Goal: Task Accomplishment & Management: Use online tool/utility

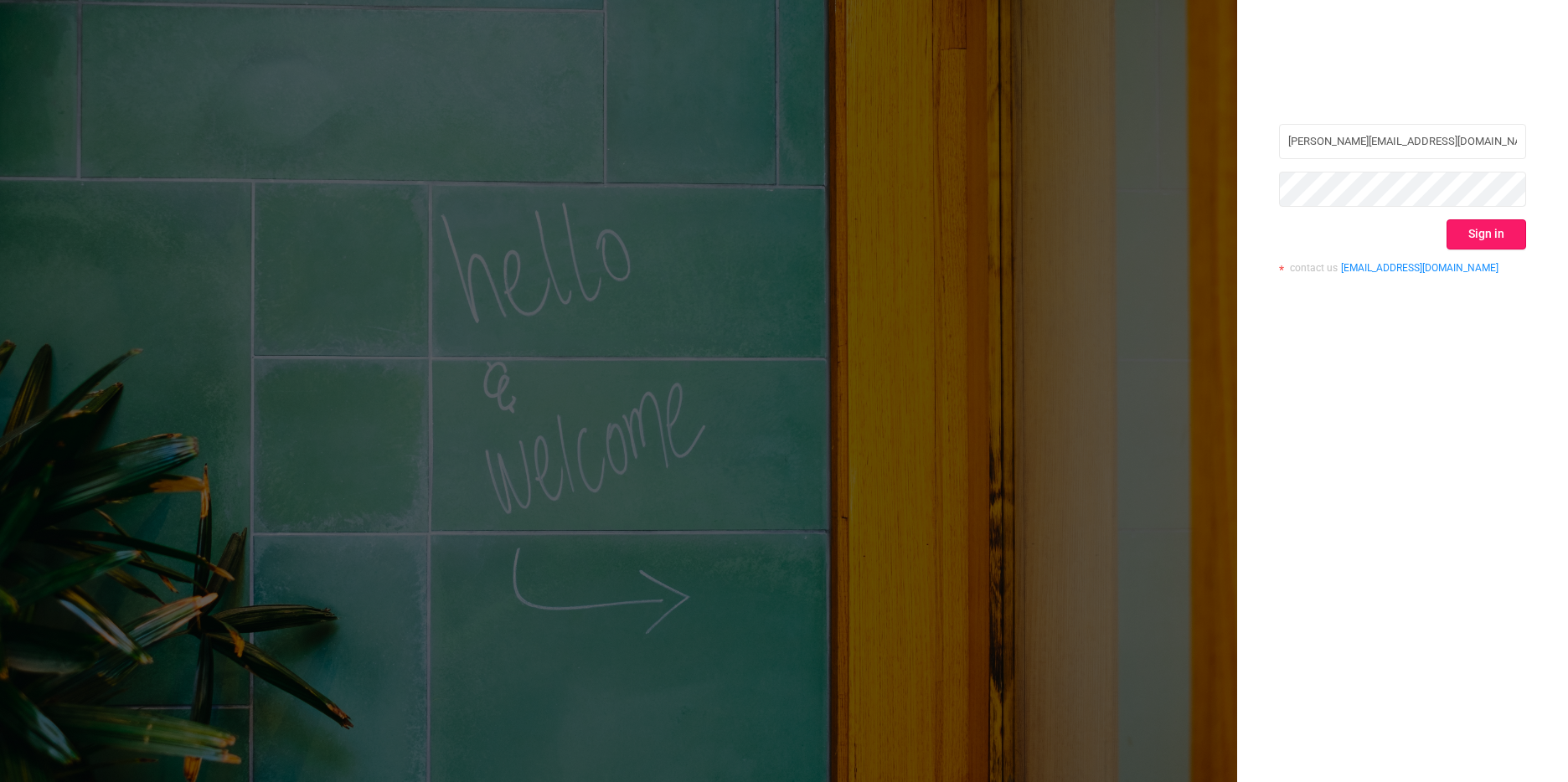
click at [1507, 235] on button "Sign in" at bounding box center [1486, 234] width 80 height 30
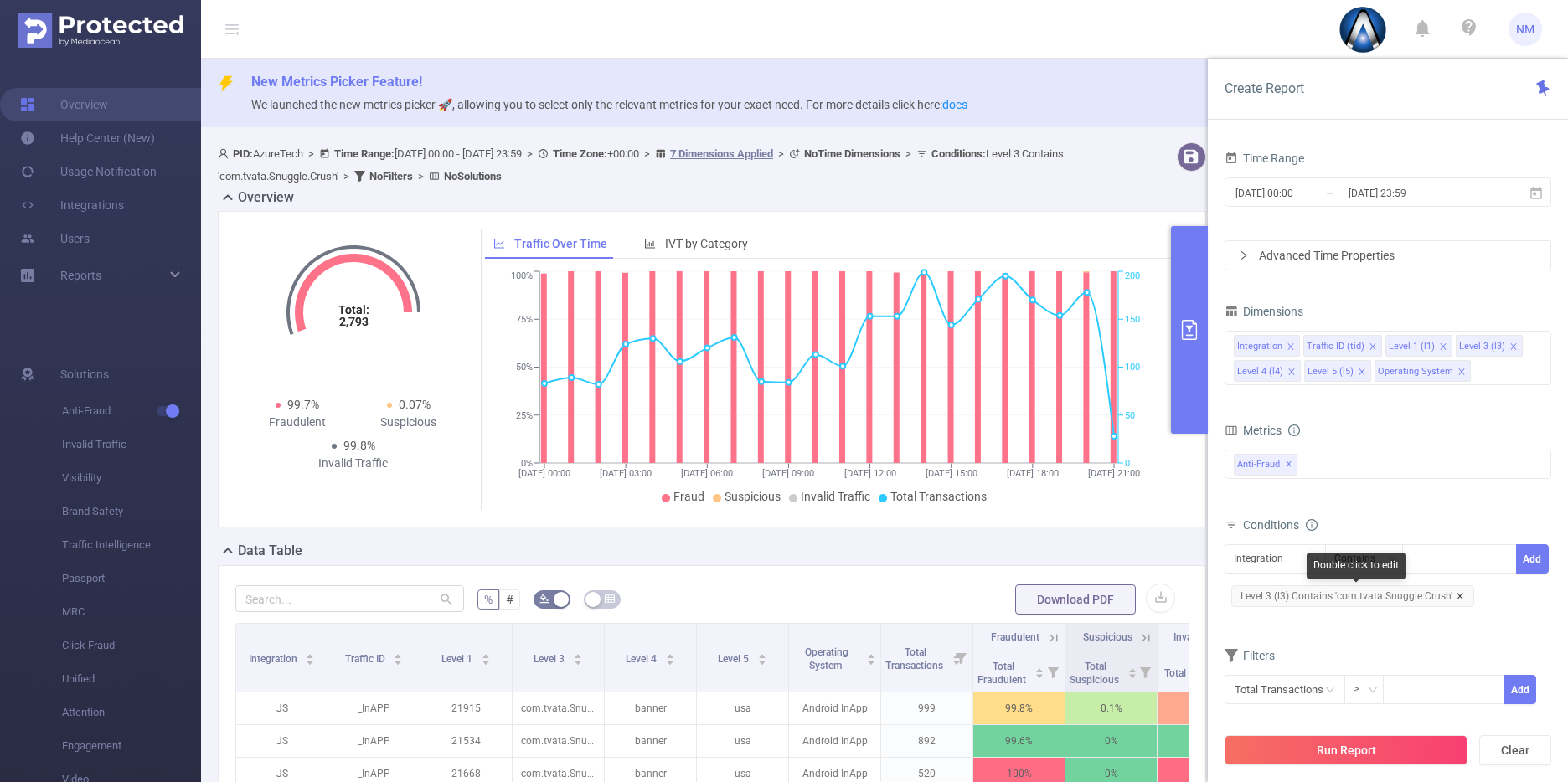
click at [1455, 596] on icon "icon: close" at bounding box center [1459, 596] width 8 height 8
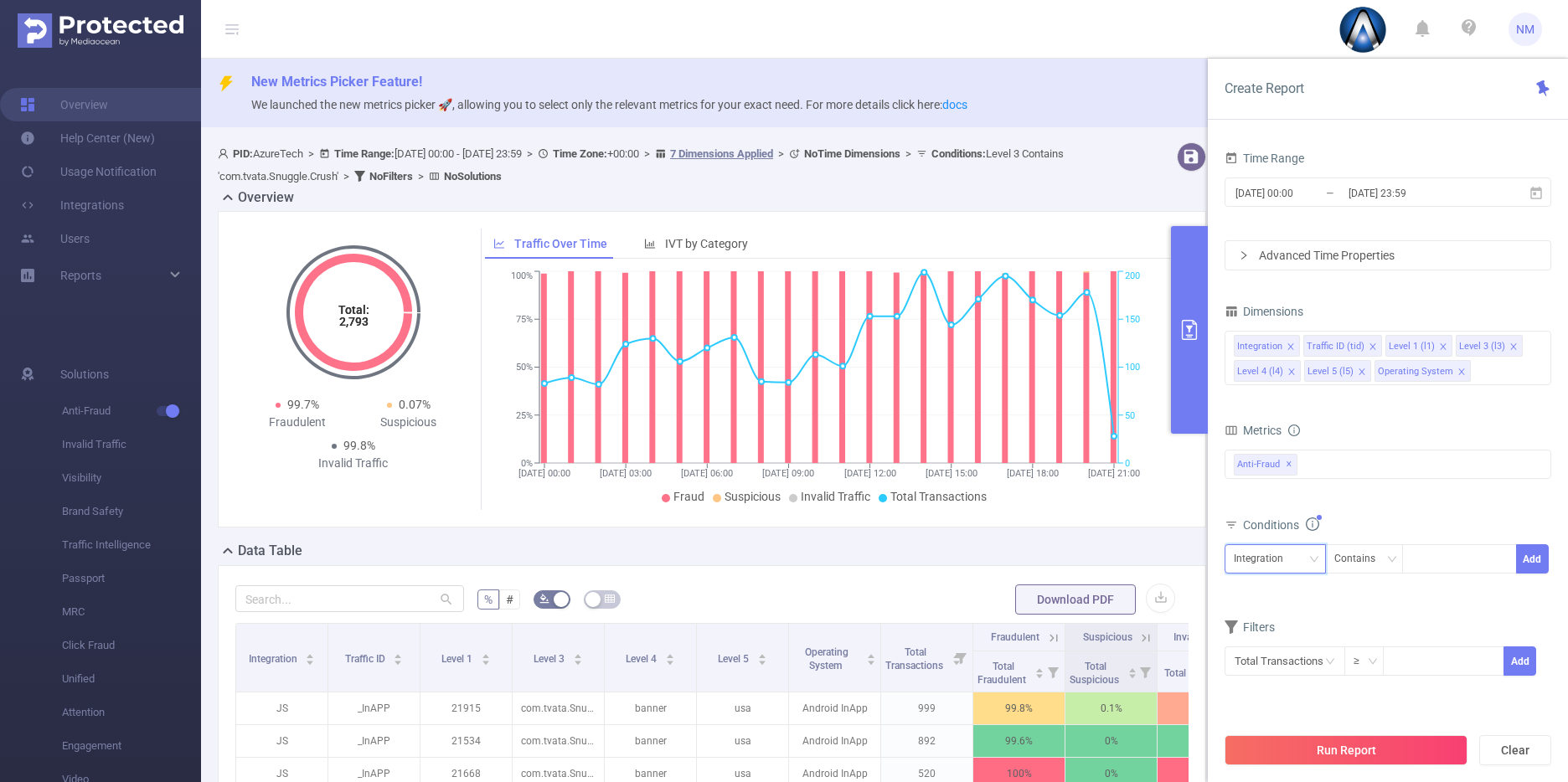
click at [1253, 568] on div "Integration" at bounding box center [1264, 560] width 61 height 28
click at [1262, 649] on li "Level 1 (l1)" at bounding box center [1281, 647] width 113 height 27
click at [1407, 564] on div at bounding box center [1459, 559] width 115 height 29
paste input "21541"
type input "21541"
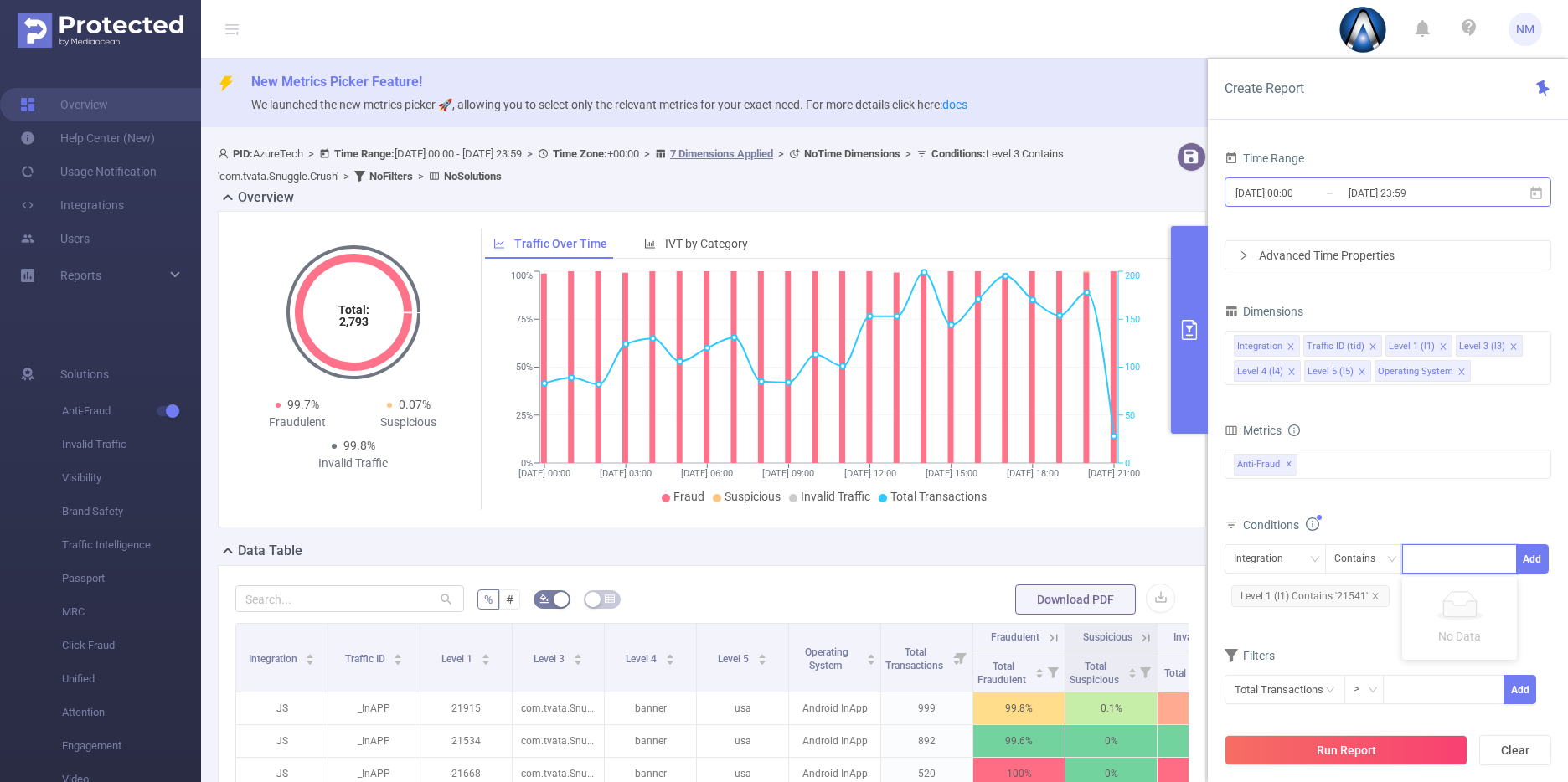
click at [1364, 198] on input "[DATE] 23:59" at bounding box center [1414, 193] width 136 height 23
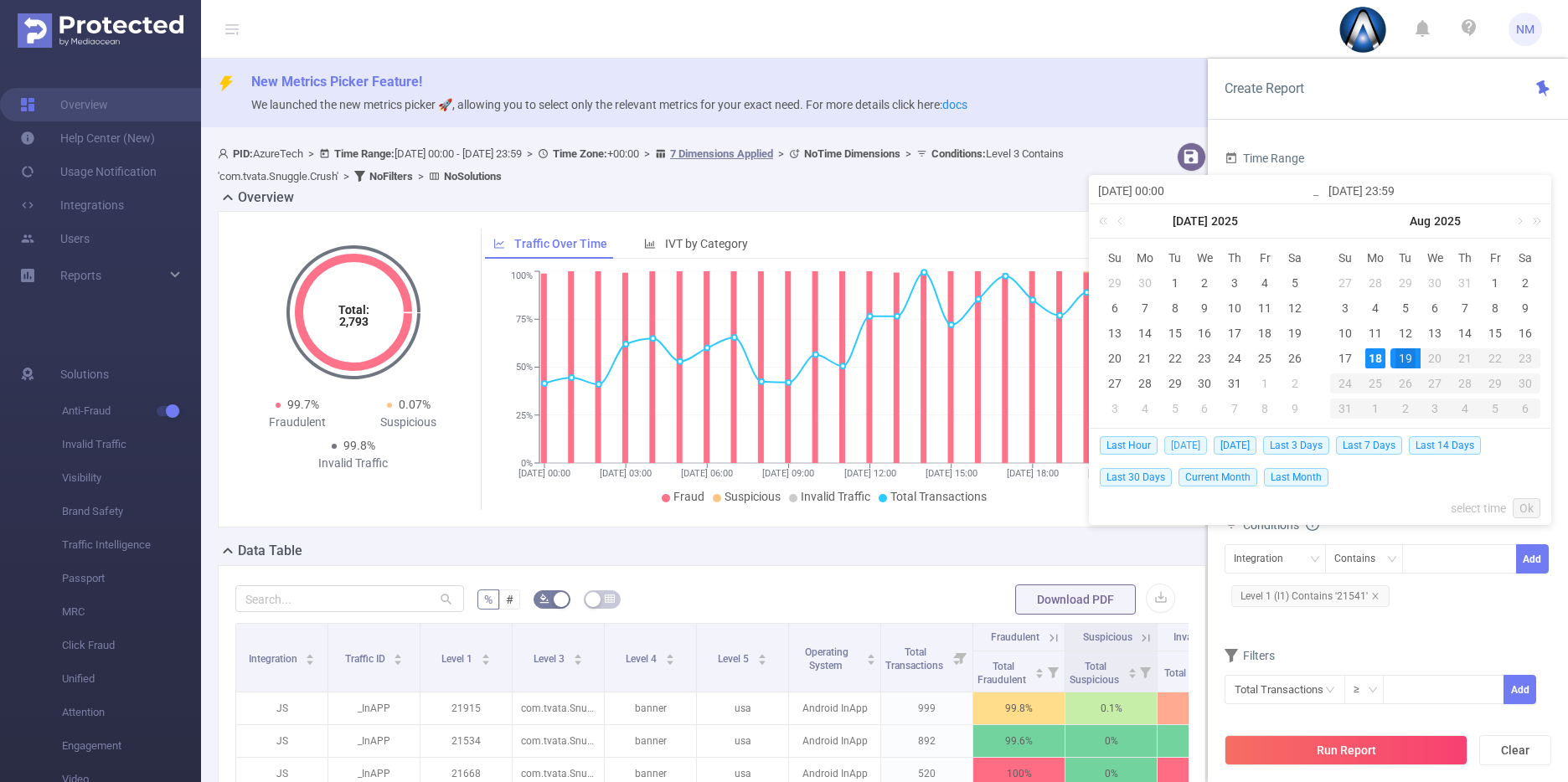
click at [1187, 437] on span "[DATE]" at bounding box center [1185, 445] width 43 height 18
type input "[DATE] 00:00"
type input "[DATE] 23:59"
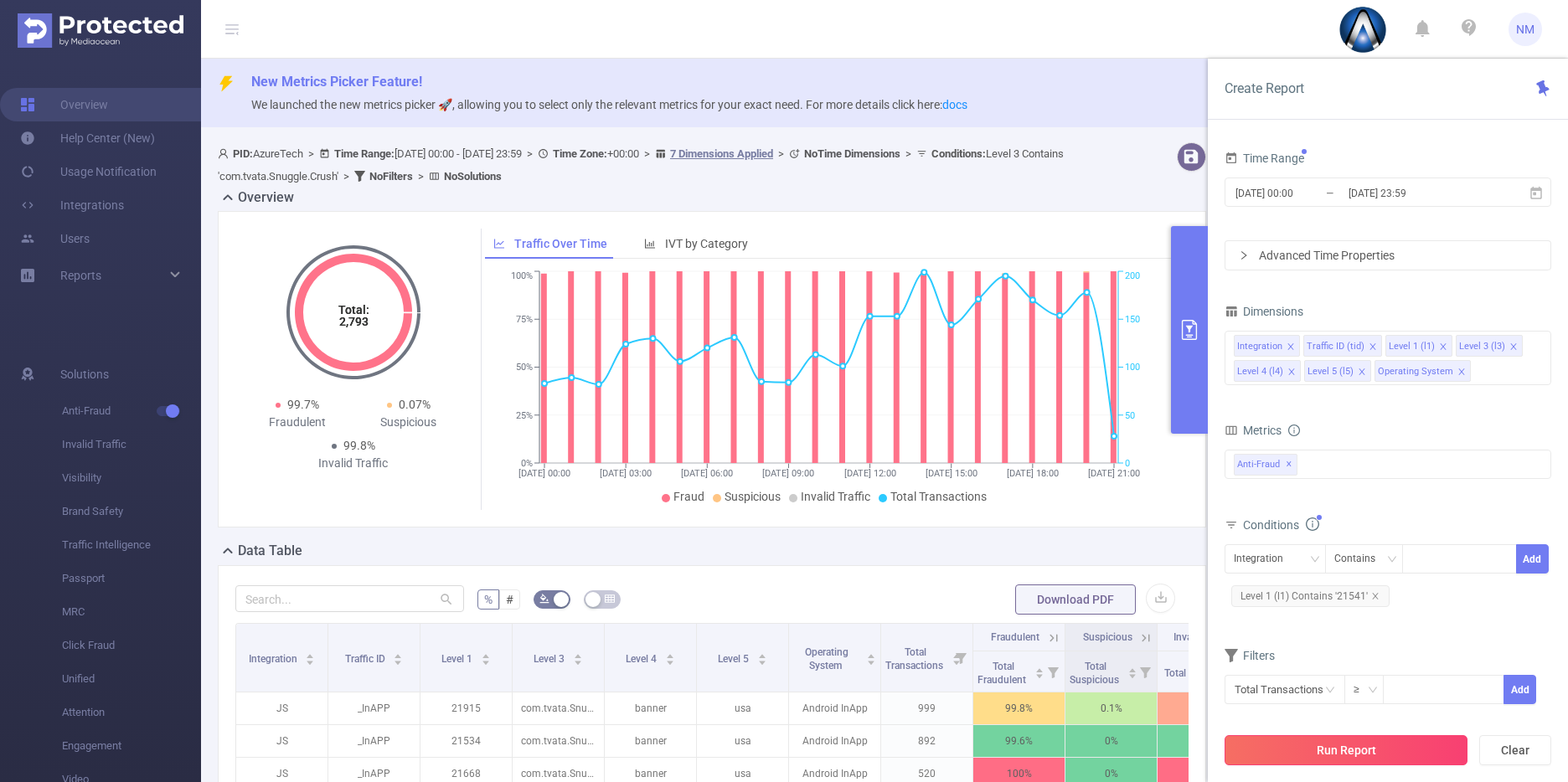
click at [1360, 737] on button "Run Report" at bounding box center [1347, 750] width 243 height 30
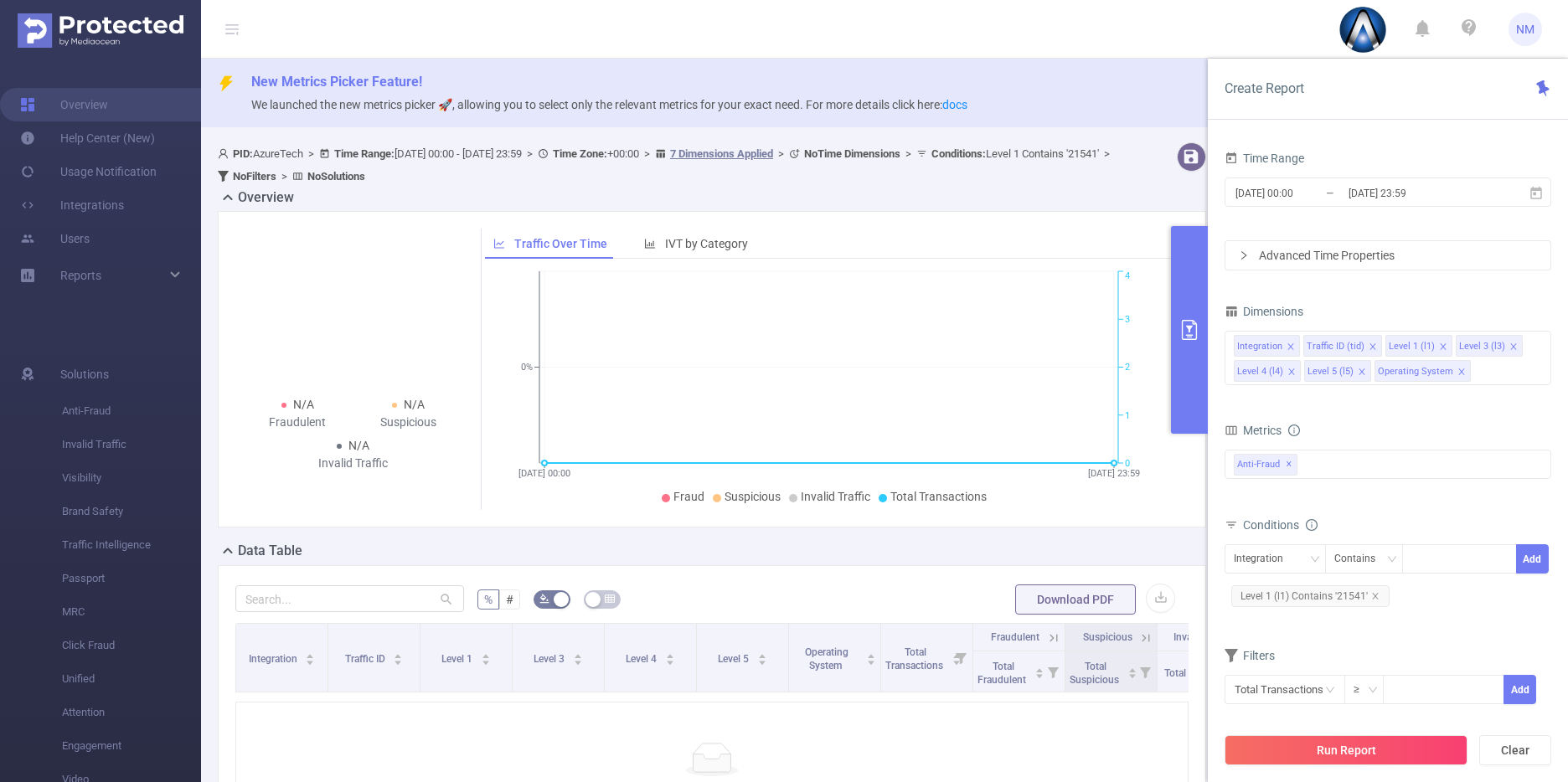
click at [1196, 379] on button "primary" at bounding box center [1189, 330] width 37 height 207
click at [1194, 379] on button "primary" at bounding box center [1189, 330] width 37 height 207
click at [1176, 364] on button "primary" at bounding box center [1189, 330] width 37 height 207
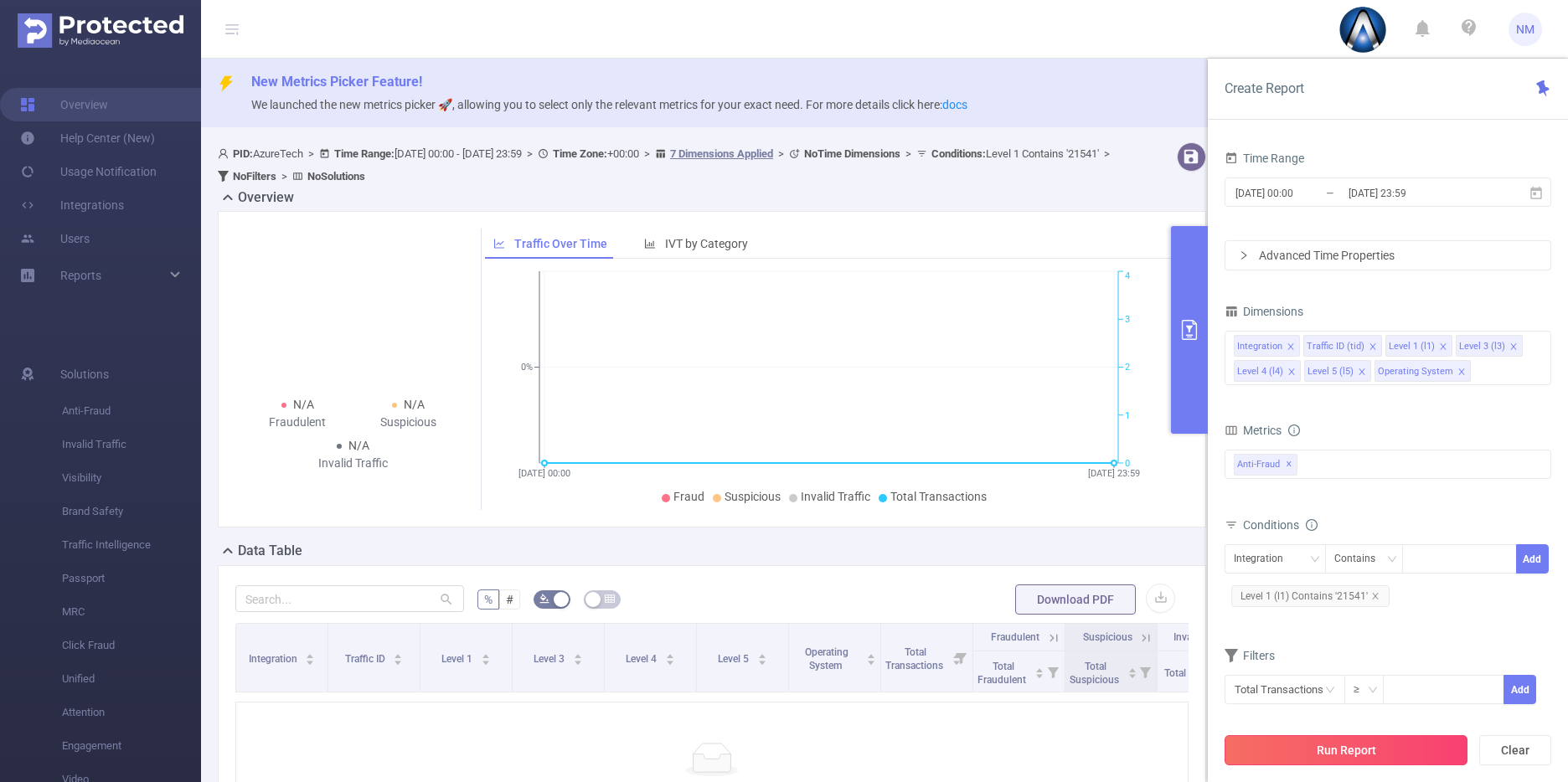
click at [1314, 751] on button "Run Report" at bounding box center [1347, 750] width 243 height 30
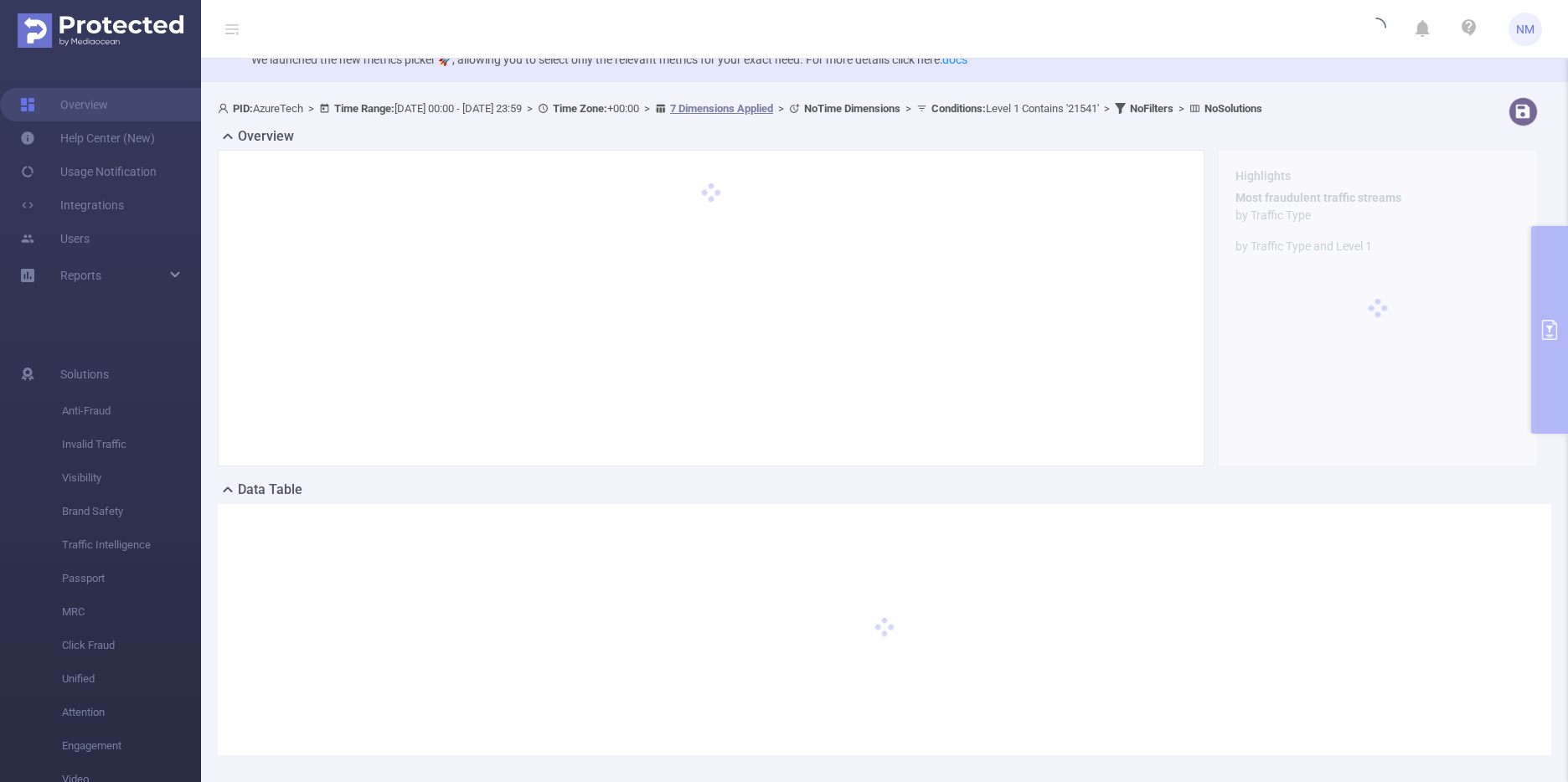
scroll to position [123, 0]
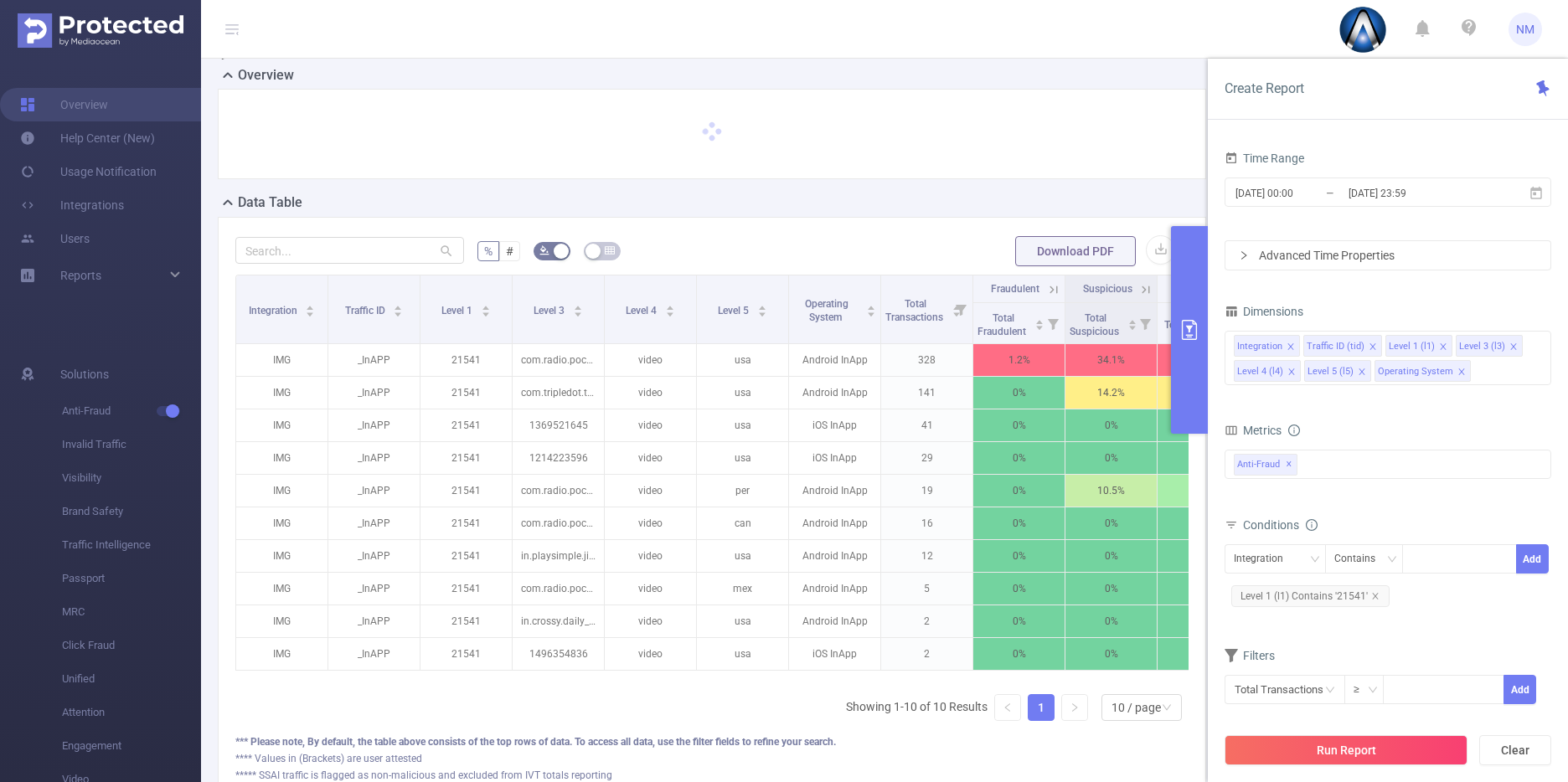
click at [1188, 377] on button "primary" at bounding box center [1189, 330] width 37 height 207
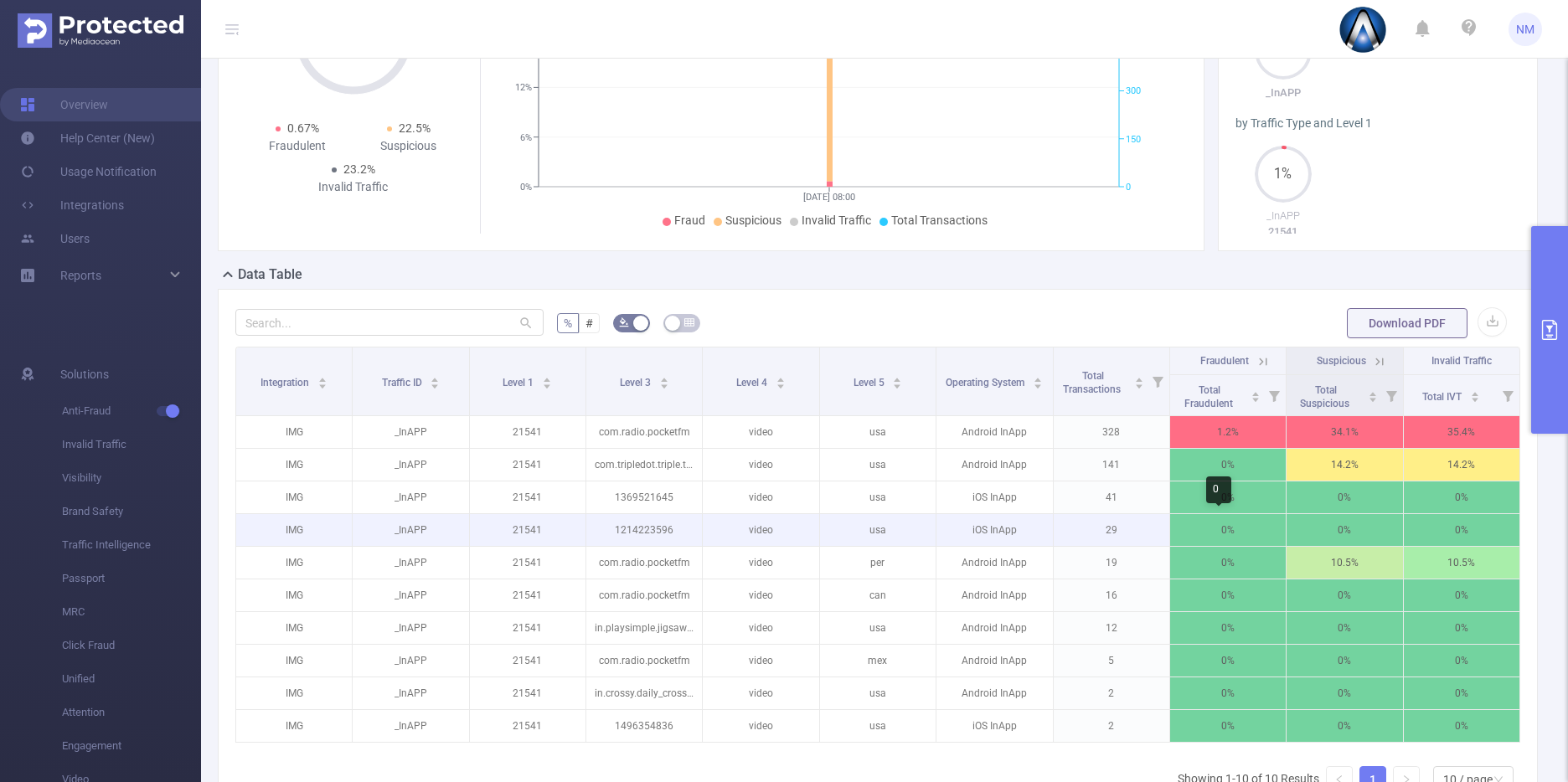
scroll to position [0, 3]
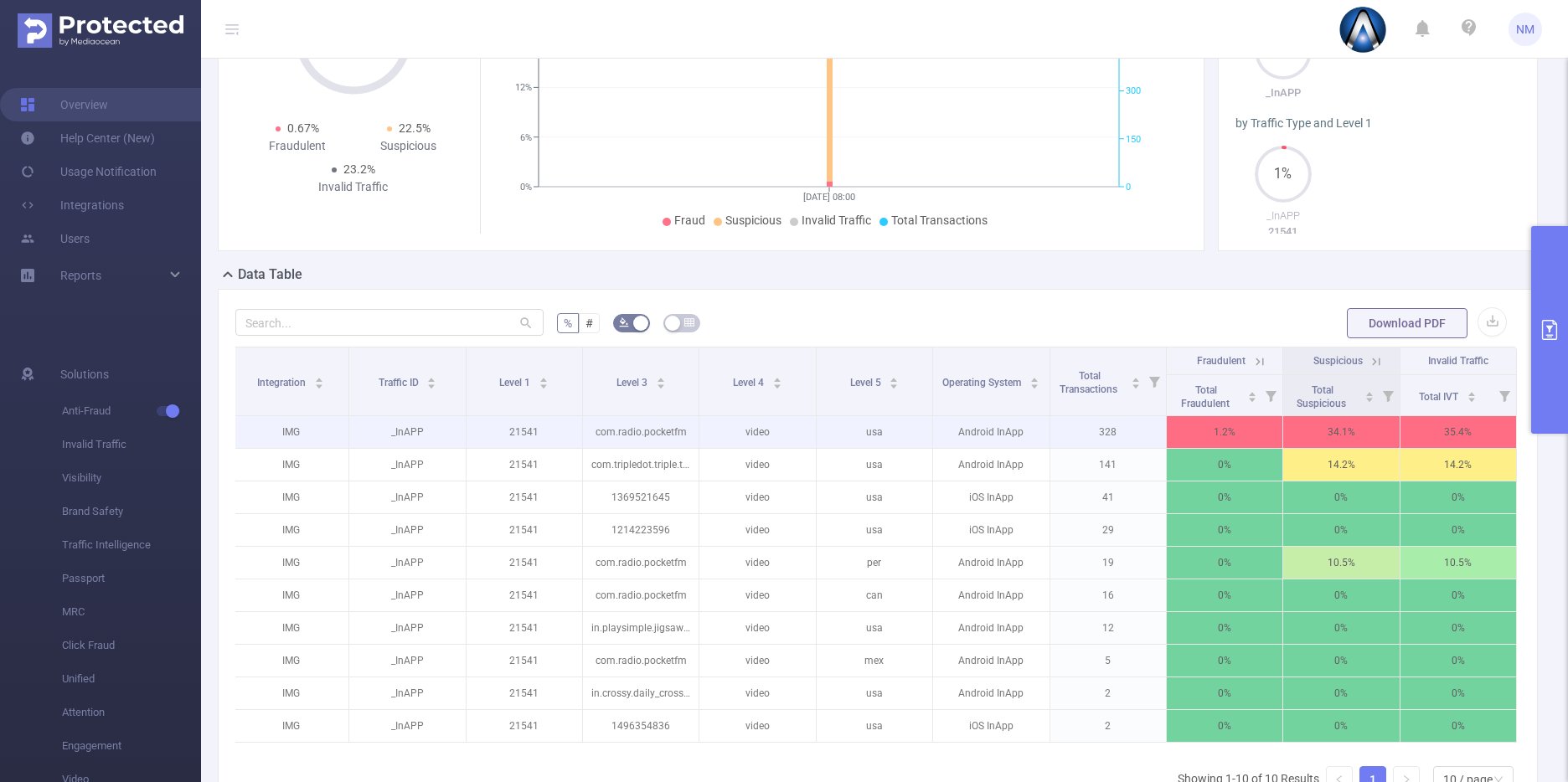
click at [519, 435] on p "21541" at bounding box center [525, 432] width 116 height 32
copy p "21541"
click at [1372, 363] on icon at bounding box center [1376, 362] width 8 height 8
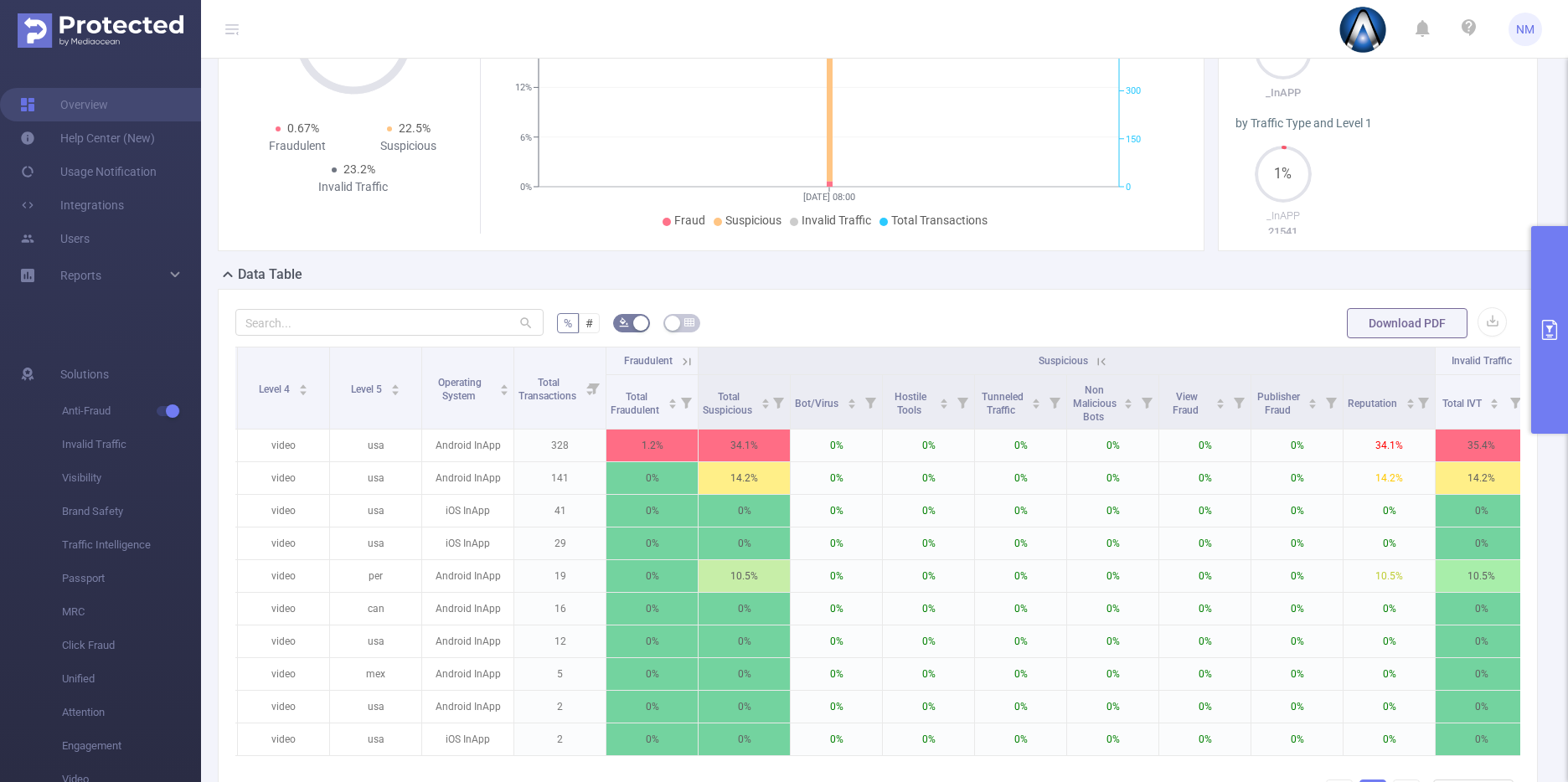
scroll to position [0, 390]
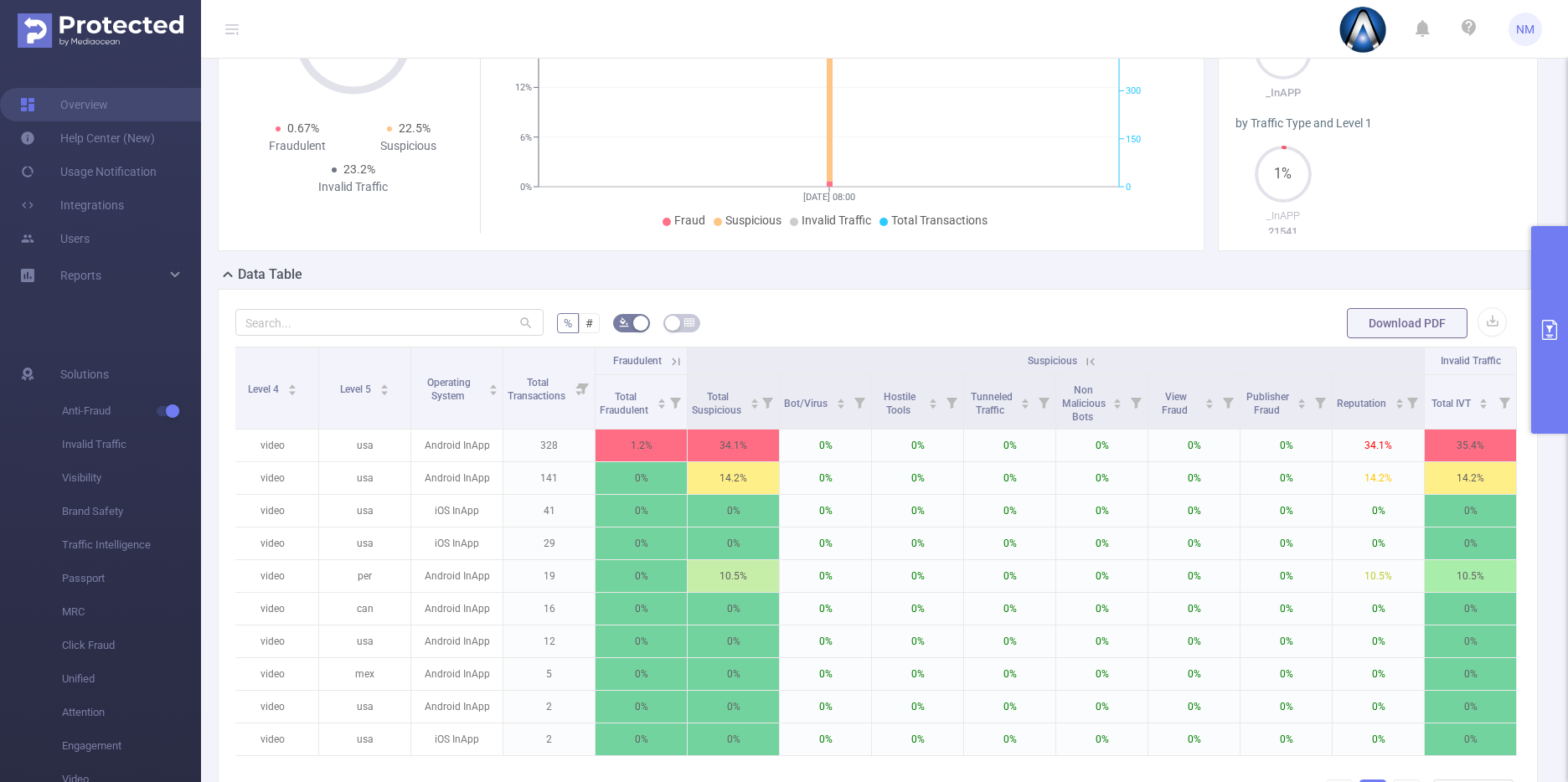
click at [1083, 363] on icon at bounding box center [1090, 361] width 15 height 15
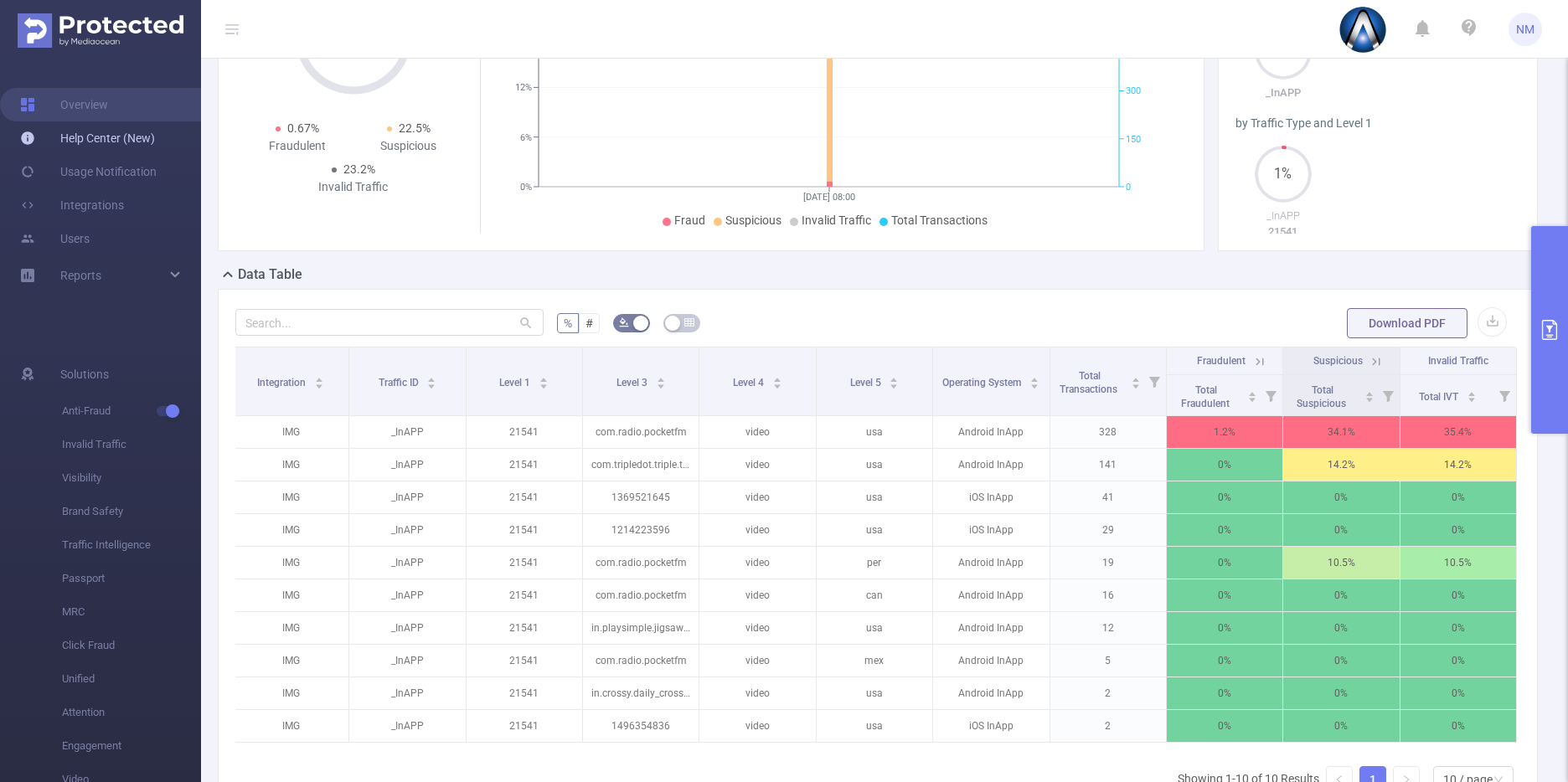
click at [20, 136] on link "Help Center (New)" at bounding box center [87, 139] width 135 height 34
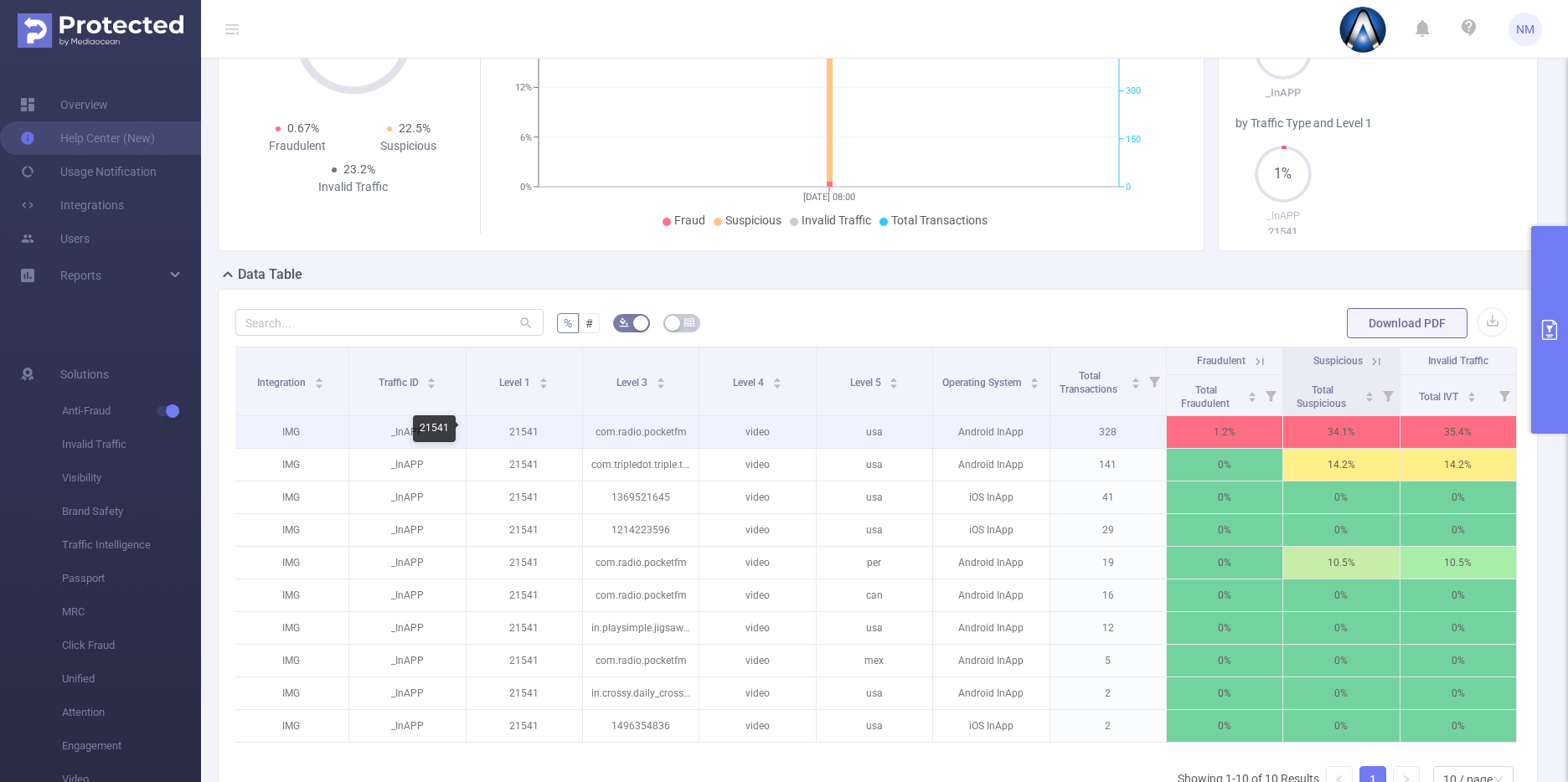
click at [532, 431] on p "21541" at bounding box center [525, 432] width 116 height 32
copy p "21541"
